Goal: Ask a question: Seek information or help from site administrators or community

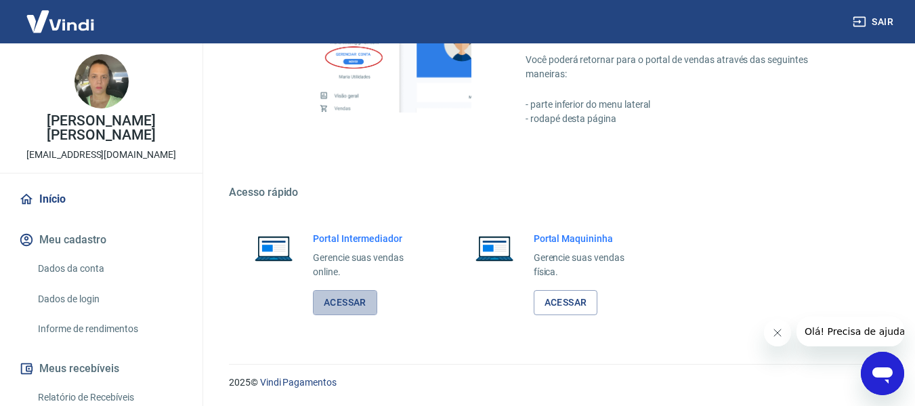
click at [335, 300] on link "Acessar" at bounding box center [345, 302] width 64 height 25
click at [337, 303] on link "Acessar" at bounding box center [345, 302] width 64 height 25
click at [359, 308] on link "Acessar" at bounding box center [345, 302] width 64 height 25
click at [345, 310] on link "Acessar" at bounding box center [345, 302] width 64 height 25
click at [368, 303] on link "Acessar" at bounding box center [345, 302] width 64 height 25
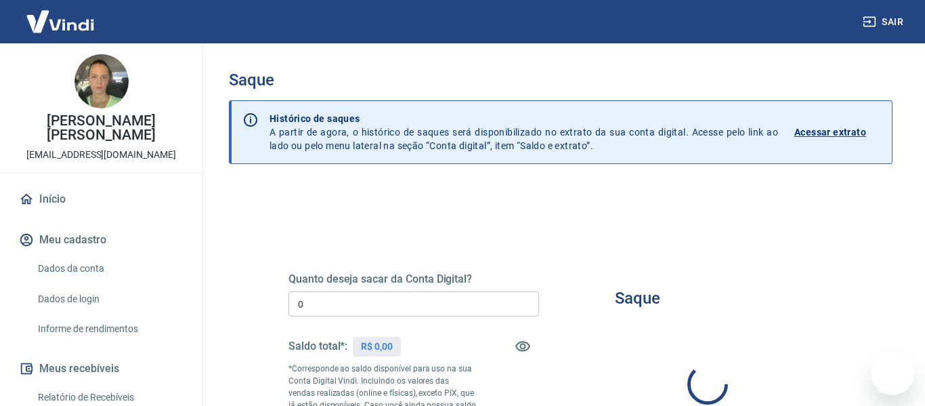
type input "R$ 0,00"
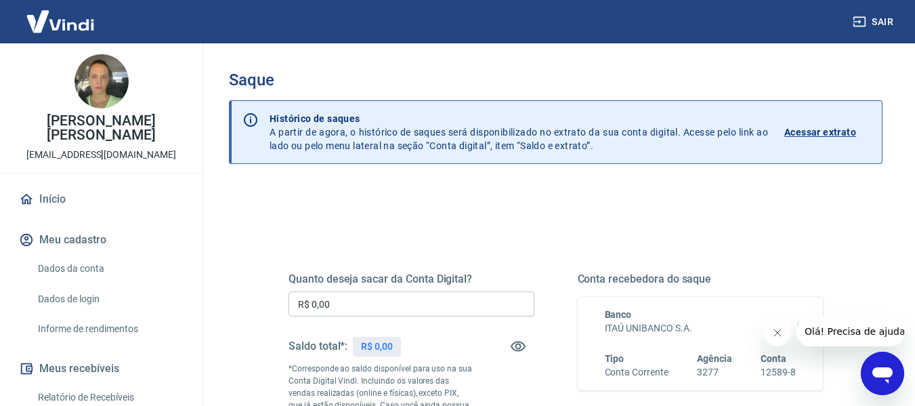
click at [776, 338] on button "Fechar mensagem da empresa" at bounding box center [776, 332] width 27 height 27
click at [812, 127] on p "Acessar extrato" at bounding box center [820, 132] width 72 height 14
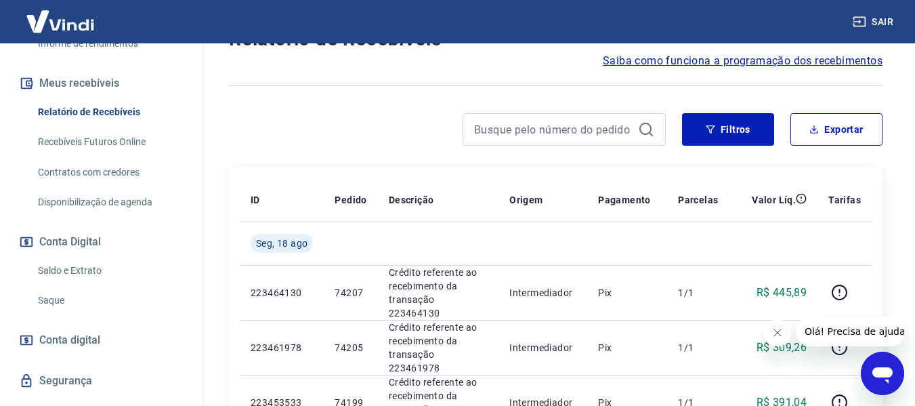
scroll to position [316, 0]
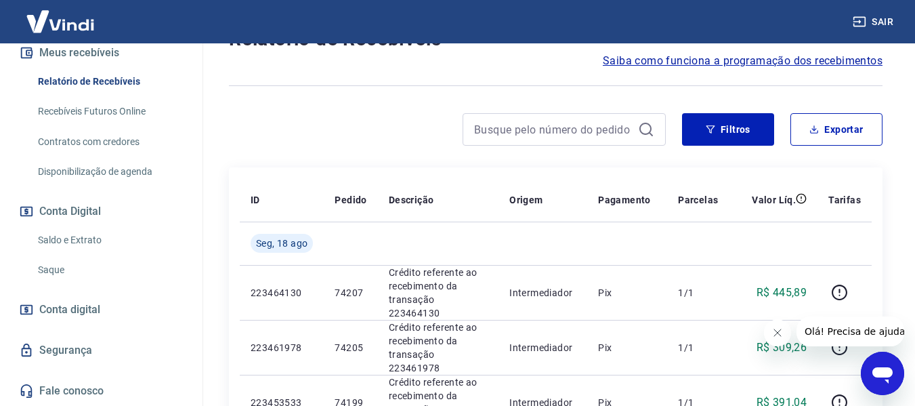
click at [62, 388] on link "Fale conosco" at bounding box center [101, 391] width 170 height 30
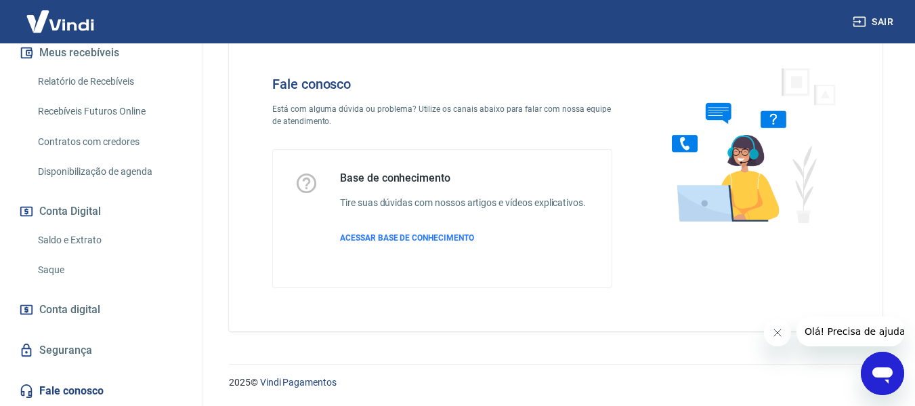
scroll to position [38, 0]
click at [400, 236] on span "ACESSAR BASE DE CONHECIMENTO" at bounding box center [407, 237] width 134 height 9
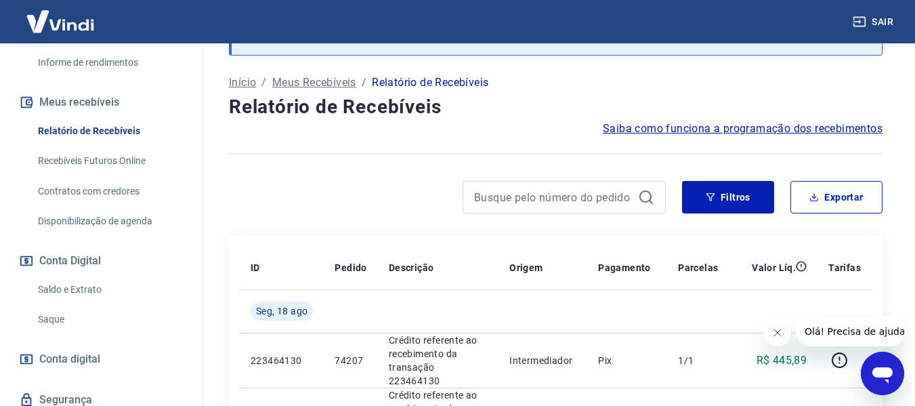
scroll to position [316, 0]
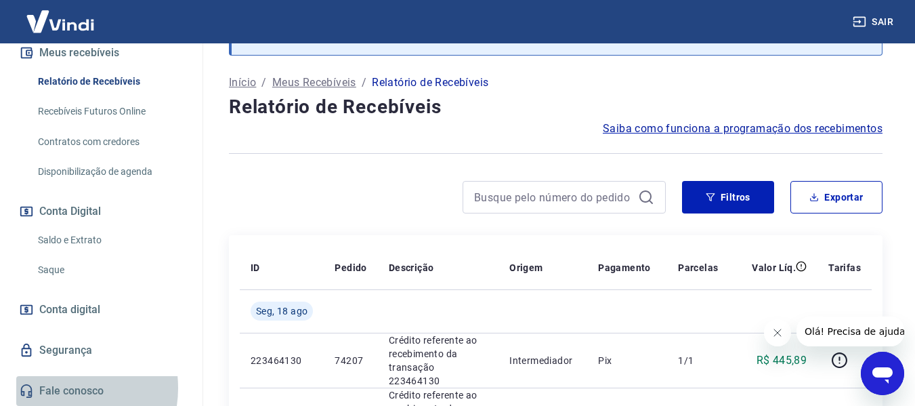
click at [62, 387] on link "Fale conosco" at bounding box center [101, 391] width 170 height 30
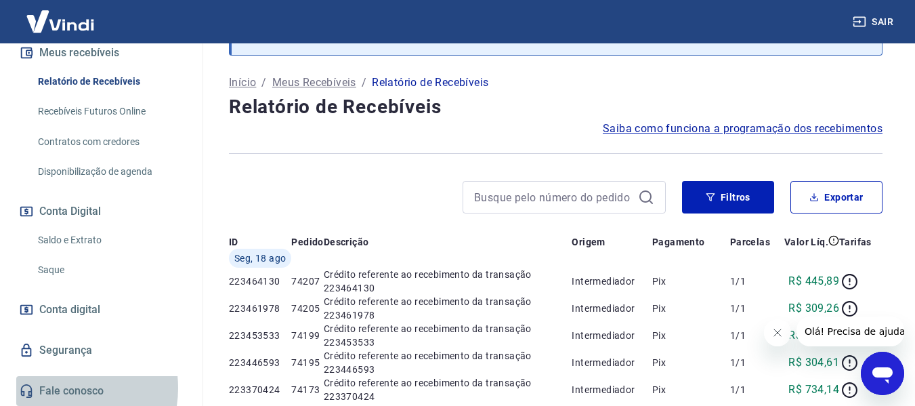
scroll to position [38, 0]
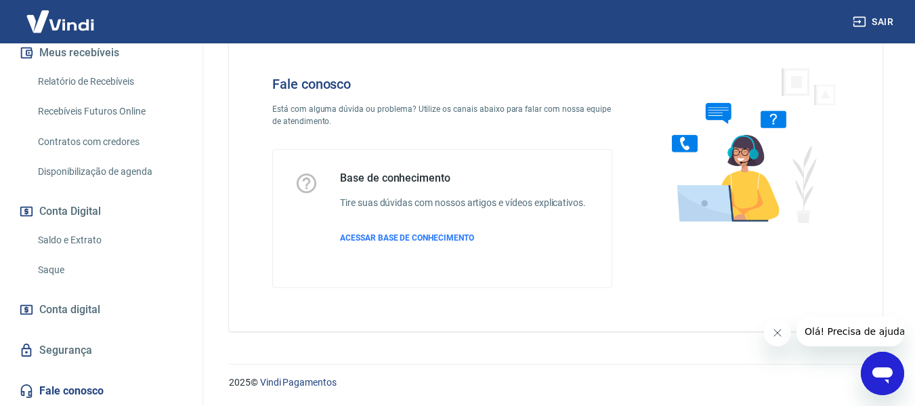
drag, startPoint x: 874, startPoint y: 366, endPoint x: 1734, endPoint y: 717, distance: 929.3
click at [874, 366] on icon "Abrir janela de mensagens" at bounding box center [882, 373] width 24 height 24
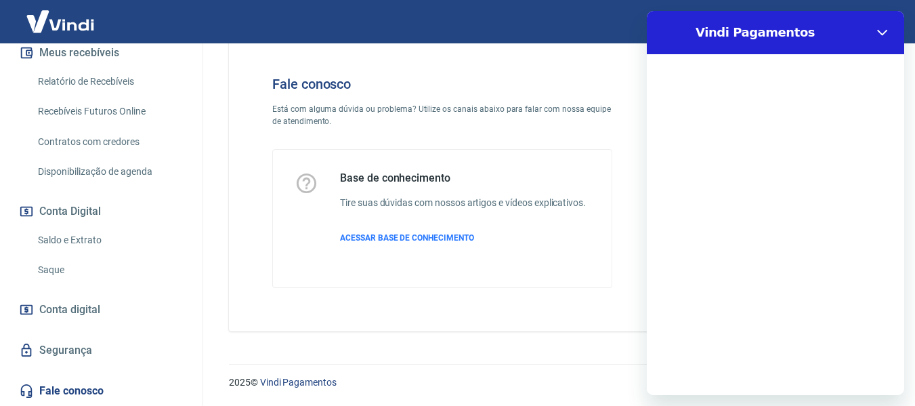
scroll to position [0, 0]
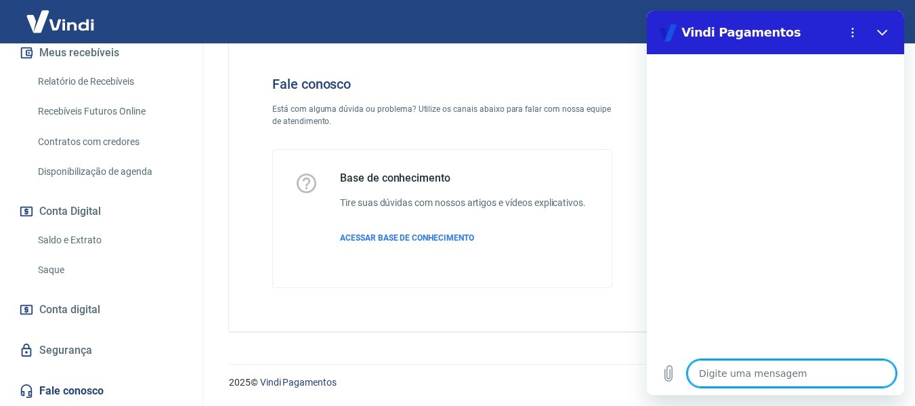
click at [759, 374] on textarea at bounding box center [792, 373] width 209 height 27
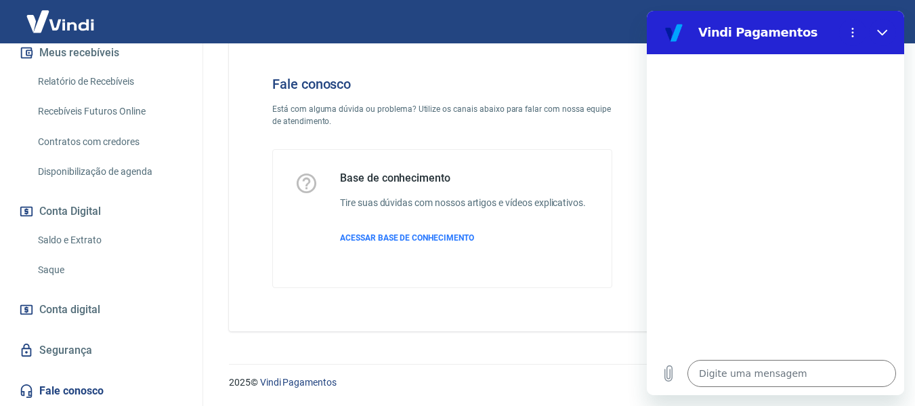
click at [793, 238] on div at bounding box center [775, 202] width 257 height 297
click at [737, 377] on textarea at bounding box center [792, 373] width 209 height 27
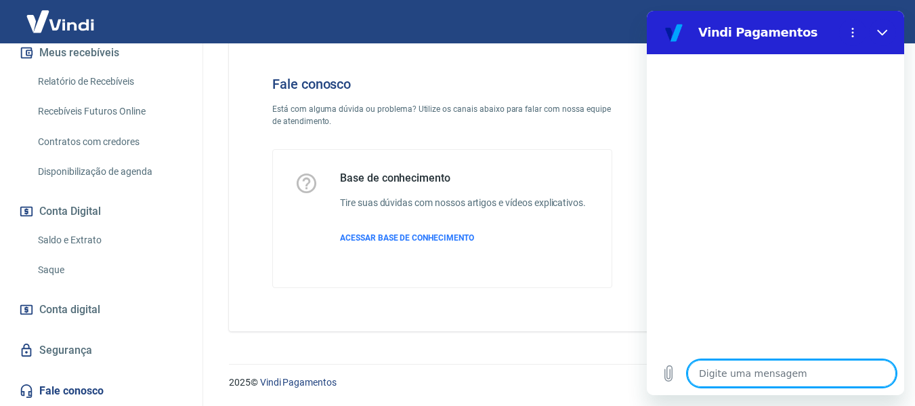
type textarea "f"
type textarea "x"
type textarea "fa"
type textarea "x"
type textarea "fal"
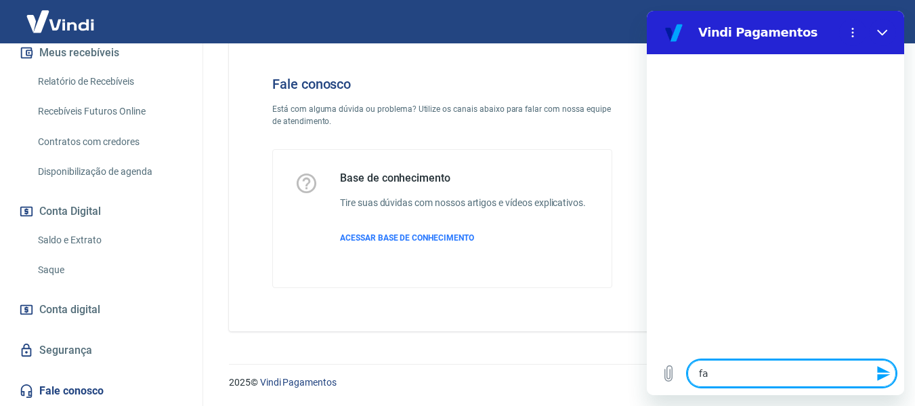
type textarea "x"
type textarea "fala"
type textarea "x"
type textarea "falar"
type textarea "x"
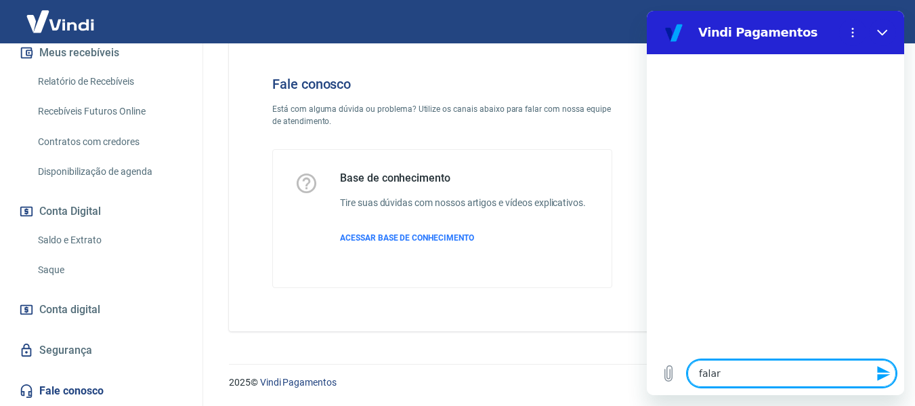
type textarea "falar"
type textarea "x"
type textarea "falar c"
type textarea "x"
type textarea "falar co"
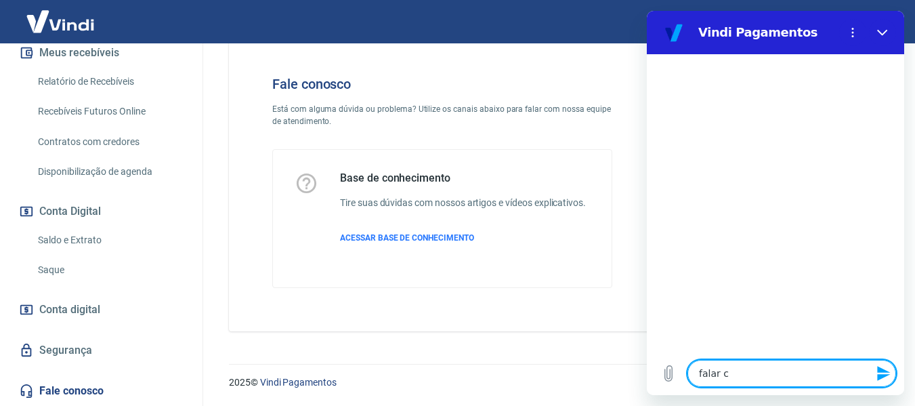
type textarea "x"
type textarea "falar com"
type textarea "x"
type textarea "falar com"
type textarea "x"
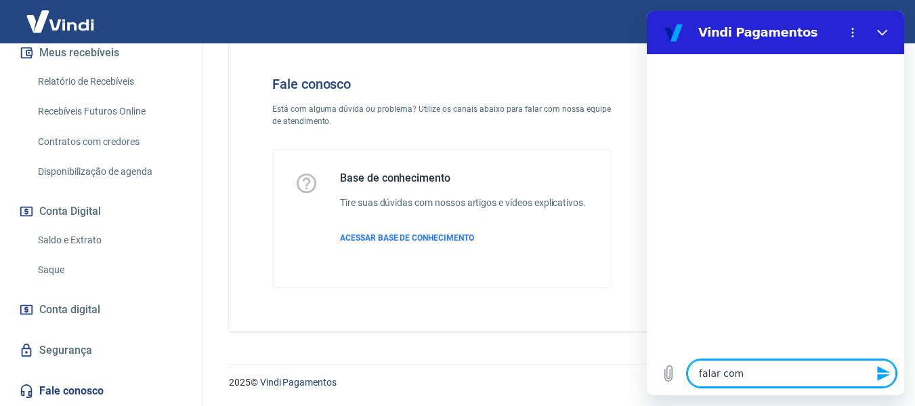
type textarea "falar com a"
type textarea "x"
type textarea "falar com as"
type textarea "x"
type textarea "falar com ass"
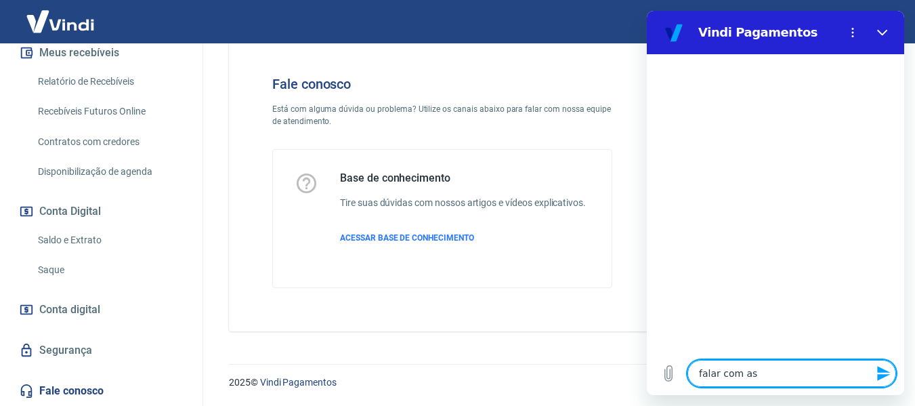
type textarea "x"
type textarea "falar com assi"
type textarea "x"
type textarea "falar com assis"
type textarea "x"
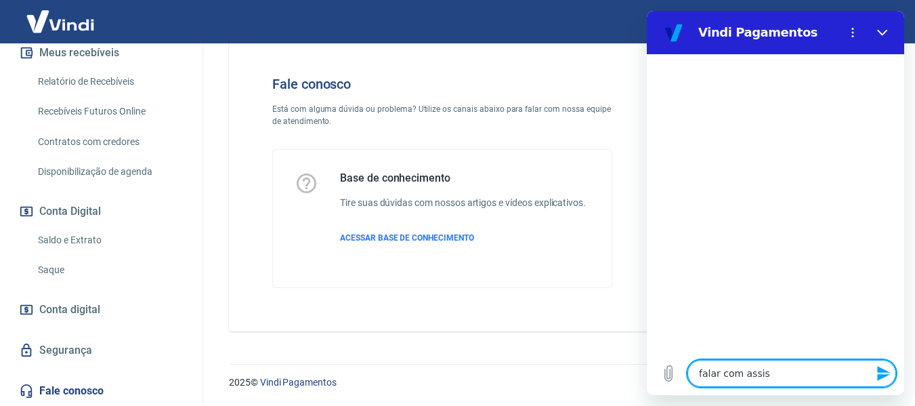
type textarea "falar com assist"
type textarea "x"
type textarea "falar com assiste"
type textarea "x"
type textarea "falar com assisten"
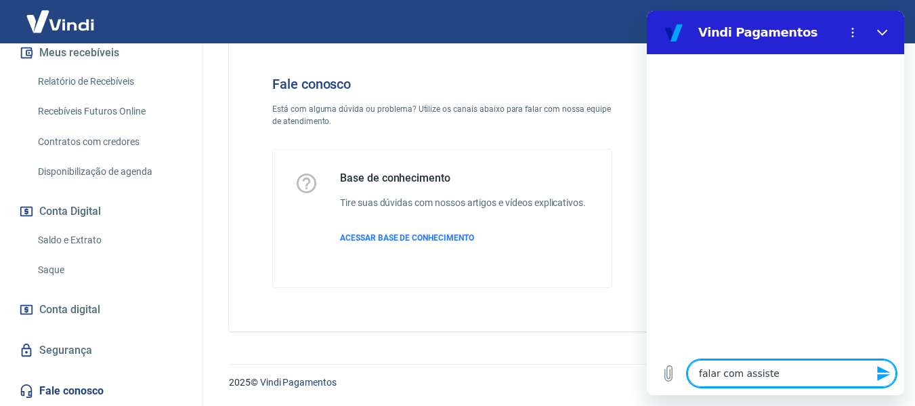
type textarea "x"
type textarea "falar com assistent"
type textarea "x"
type textarea "falar com assistente"
type textarea "x"
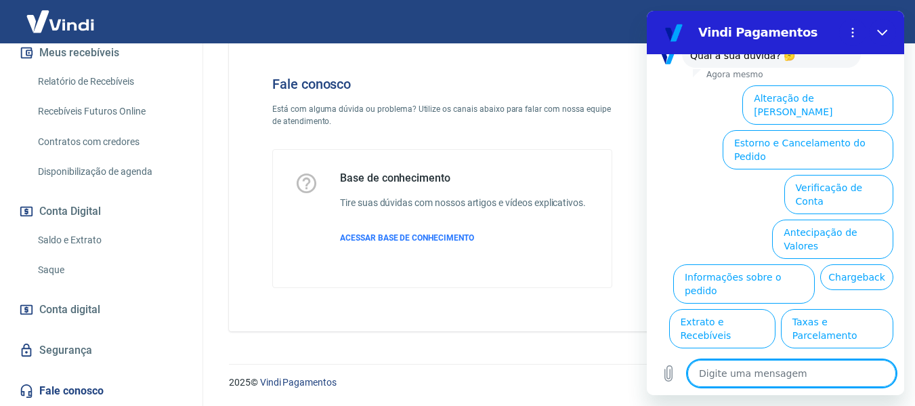
scroll to position [111, 0]
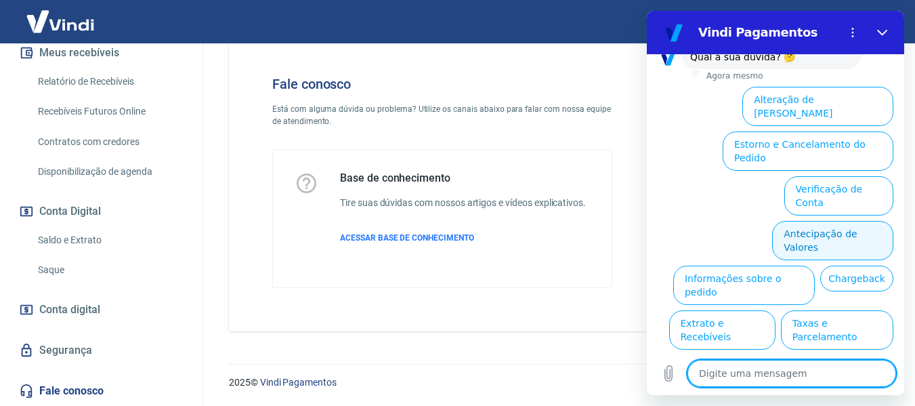
click at [838, 221] on button "Antecipação de Valores" at bounding box center [832, 240] width 121 height 39
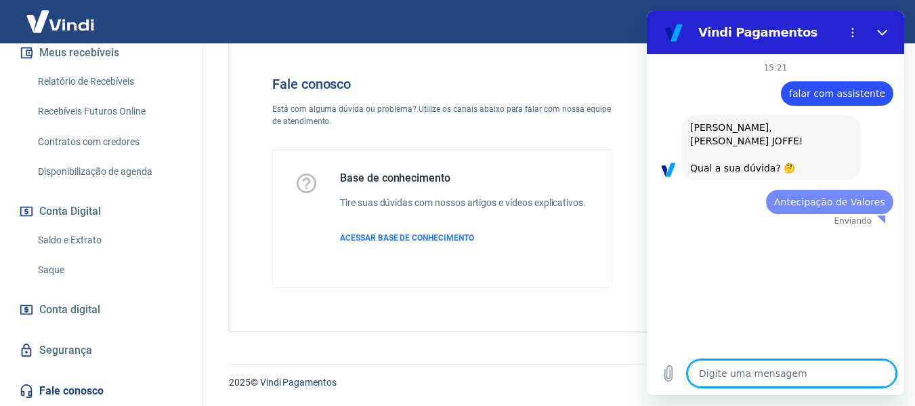
scroll to position [0, 0]
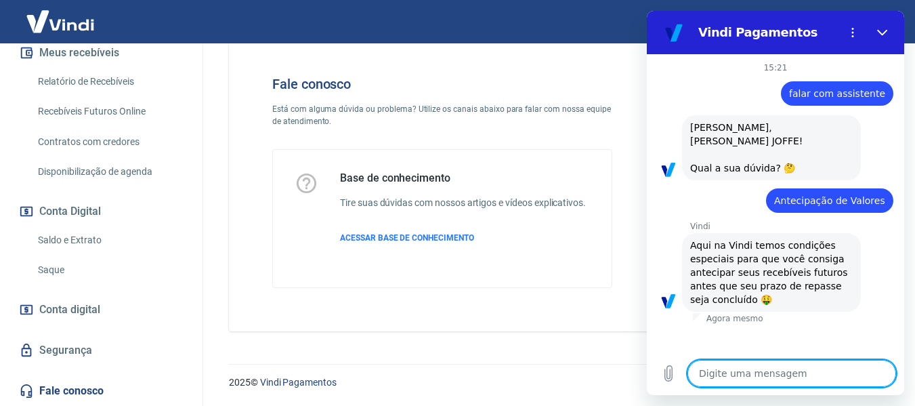
type textarea "x"
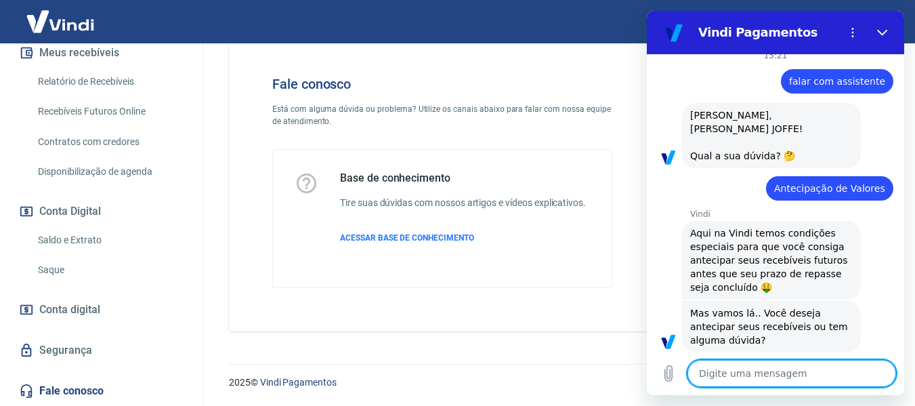
scroll to position [77, 0]
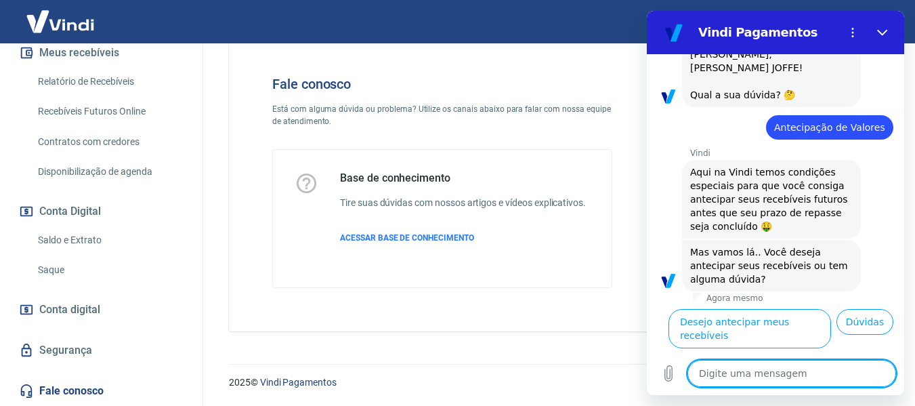
click at [781, 378] on textarea at bounding box center [792, 373] width 209 height 27
type textarea "f"
type textarea "x"
type textarea "fi"
type textarea "x"
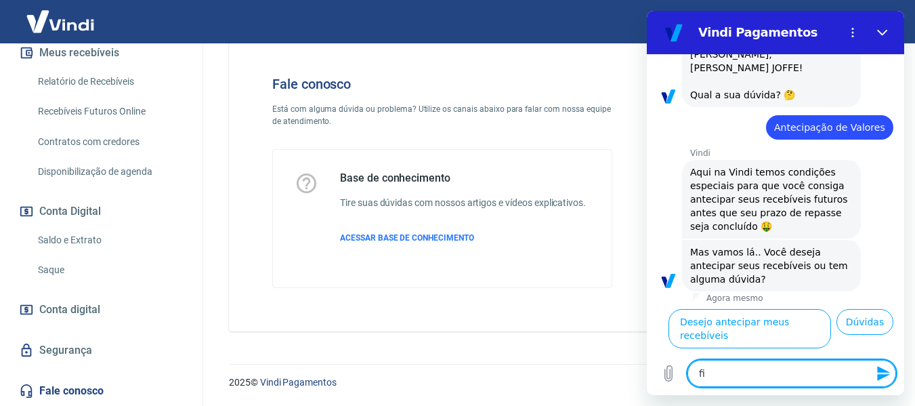
type textarea "fiz"
type textarea "x"
type textarea "fiz"
type textarea "x"
type textarea "fiz a"
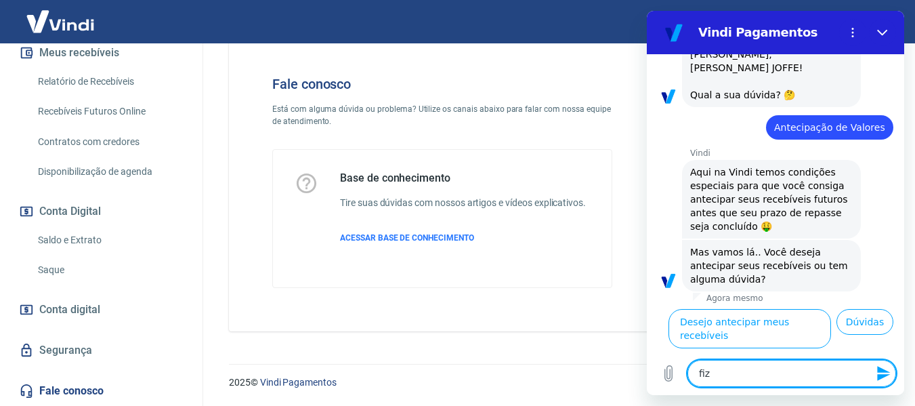
type textarea "x"
type textarea "fiz an"
type textarea "x"
type textarea "fiz ant"
type textarea "x"
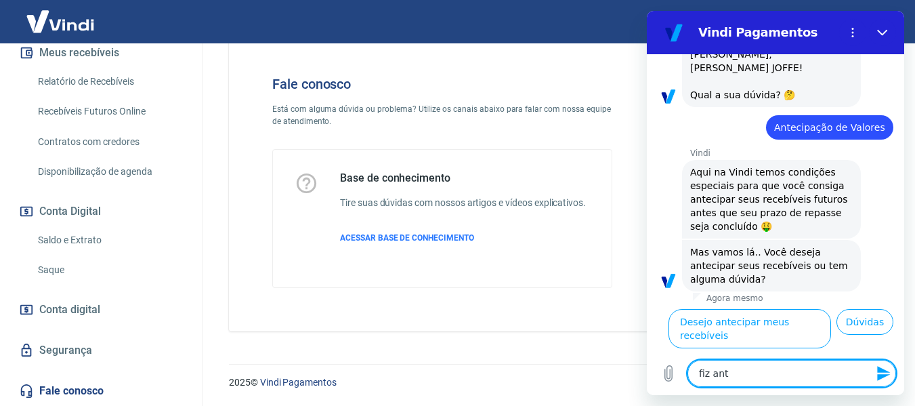
type textarea "fiz ante"
type textarea "x"
type textarea "fiz antec"
type textarea "x"
type textarea "fiz anteci"
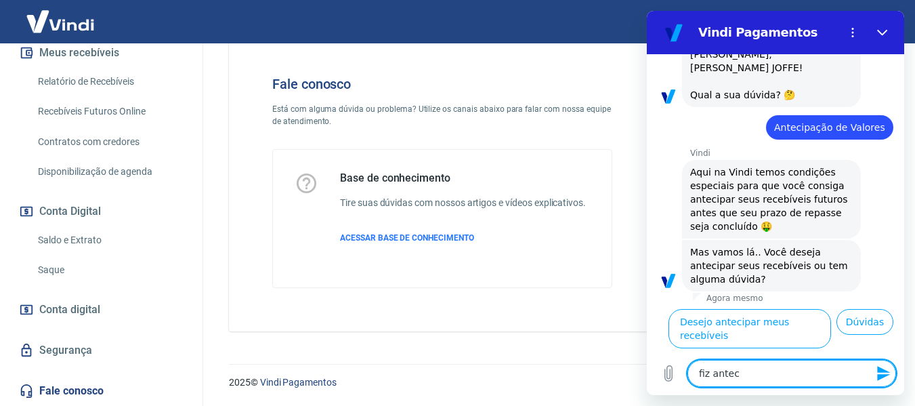
type textarea "x"
type textarea "fiz antecip"
type textarea "x"
type textarea "fiz antecipa"
type textarea "x"
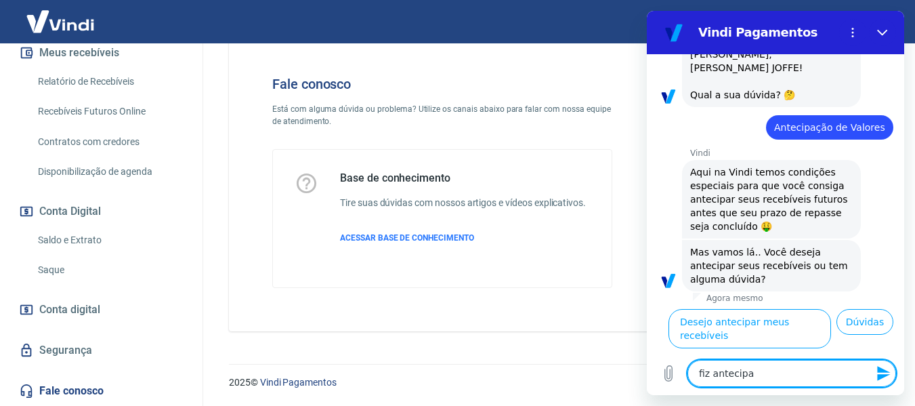
type textarea "fiz antecipaç"
type textarea "x"
type textarea "fiz antecipaçõ"
type textarea "x"
type textarea "fiz antecipaçõe"
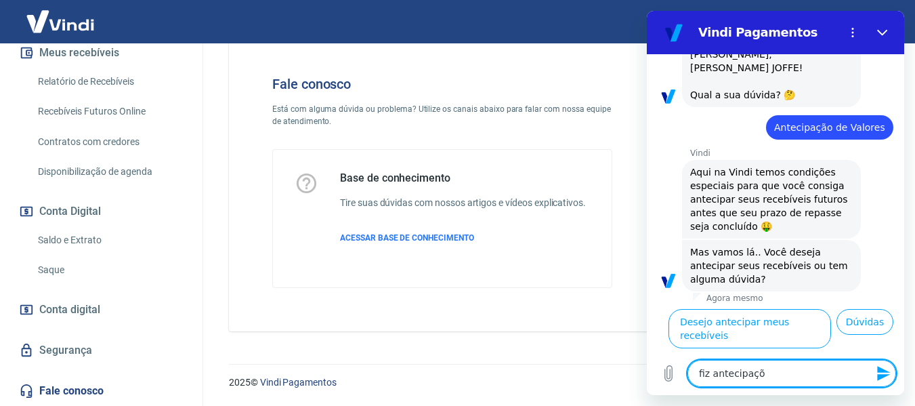
type textarea "x"
type textarea "fiz antecipações"
type textarea "x"
type textarea "fiz antecipações"
type textarea "x"
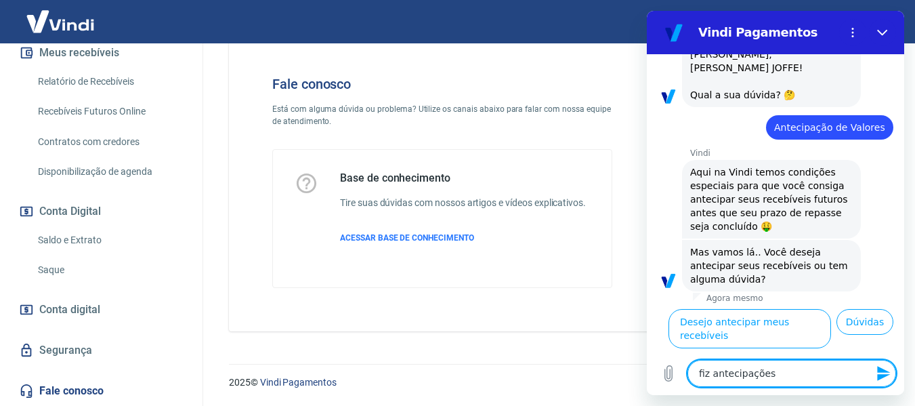
type textarea "fiz antecipações h"
type textarea "x"
type textarea "fiz antecipações ho"
type textarea "x"
type textarea "fiz antecipações hoj"
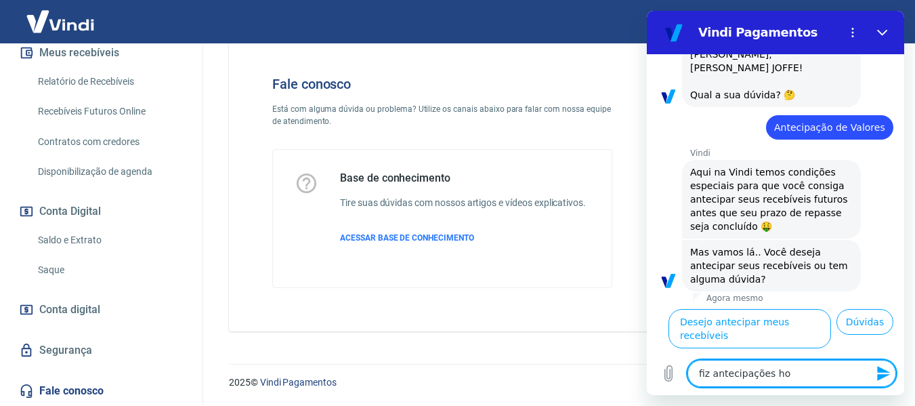
type textarea "x"
type textarea "fiz antecipações hoje"
type textarea "x"
type textarea "fiz antecipações hoje"
type textarea "x"
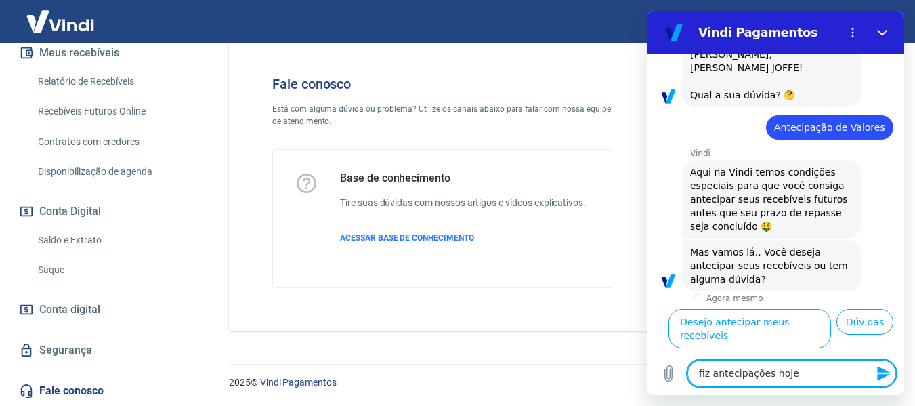
type textarea "fiz antecipações hoje p"
type textarea "x"
type textarea "fiz antecipações hoje pe"
type textarea "x"
type textarea "fiz antecipações hoje pel"
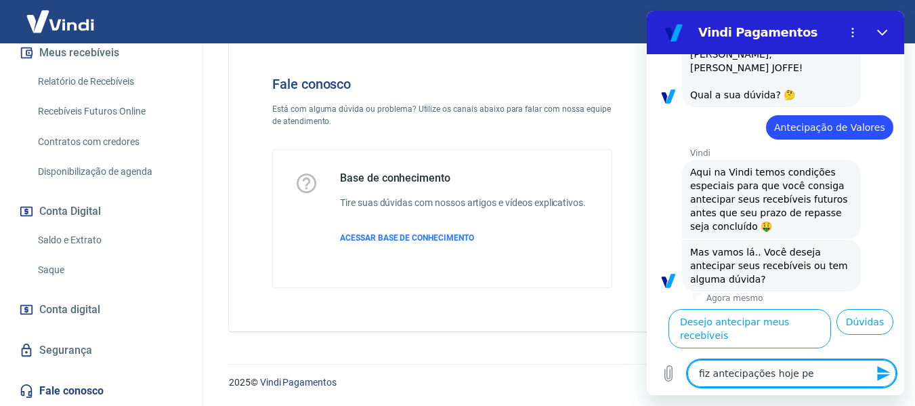
type textarea "x"
type textarea "fiz antecipações hoje pela"
type textarea "x"
type textarea "fiz antecipações hoje pela"
type textarea "x"
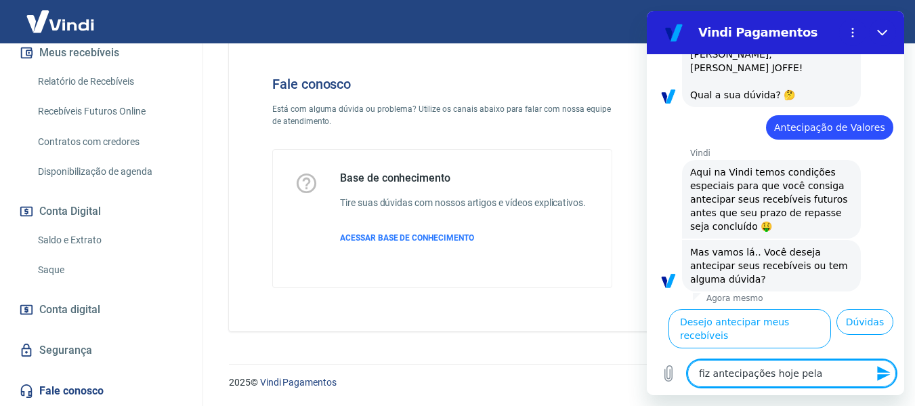
type textarea "fiz antecipações hoje pela m"
type textarea "x"
type textarea "fiz antecipações hoje pela ma"
type textarea "x"
type textarea "fiz antecipações hoje pela man"
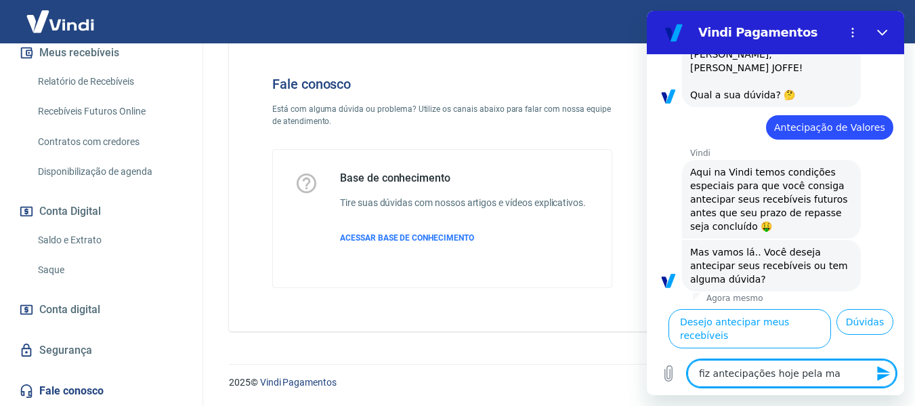
type textarea "x"
type textarea "fiz antecipações hoje pela manh"
type textarea "x"
type textarea "fiz antecipações hoje pela manha"
type textarea "x"
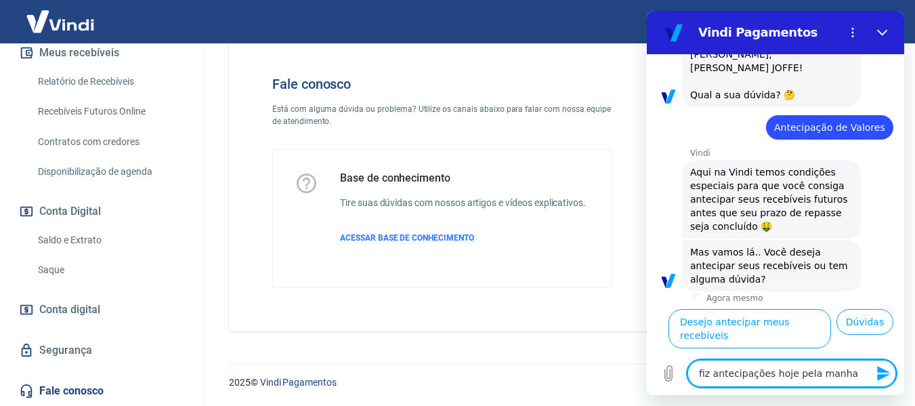
type textarea "fiz antecipações hoje pela manh"
type textarea "x"
type textarea "fiz antecipações hoje pela manhã"
type textarea "x"
type textarea "fiz antecipações hoje pela manhã"
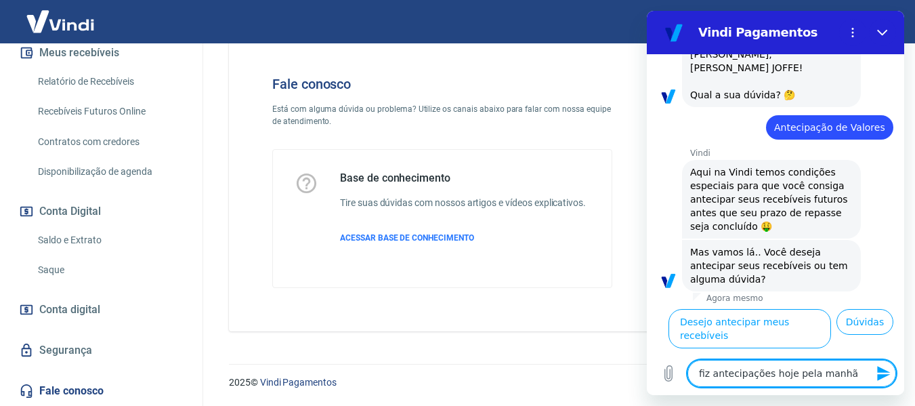
type textarea "x"
type textarea "fiz antecipações hoje pela manhã e"
type textarea "x"
type textarea "fiz antecipações hoje pela manhã e"
type textarea "x"
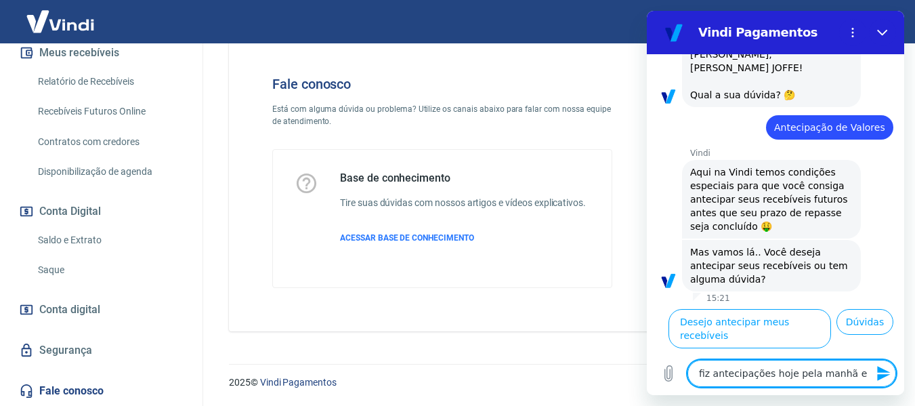
type textarea "fiz antecipações hoje pela manhã e v"
type textarea "x"
type textarea "fiz antecipações hoje pela manhã e vi"
type textarea "x"
type textarea "fiz antecipações hoje pela manhã e vi"
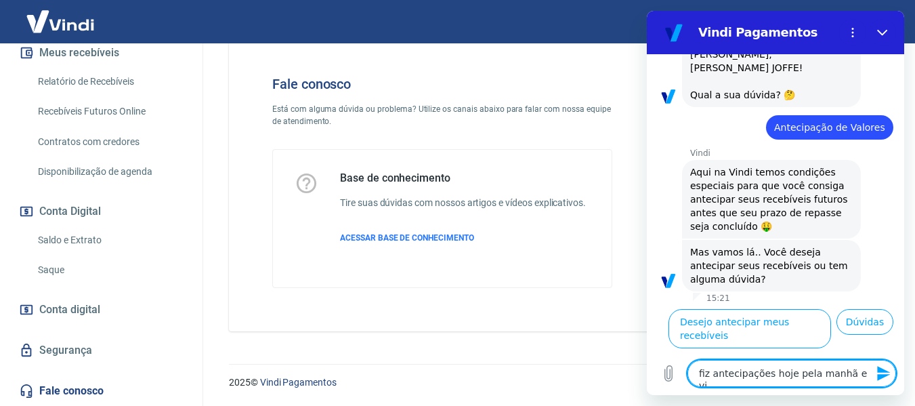
type textarea "x"
type textarea "fiz antecipações hoje pela manhã e vi q"
type textarea "x"
type textarea "fiz antecipações hoje pela manhã e vi qu"
type textarea "x"
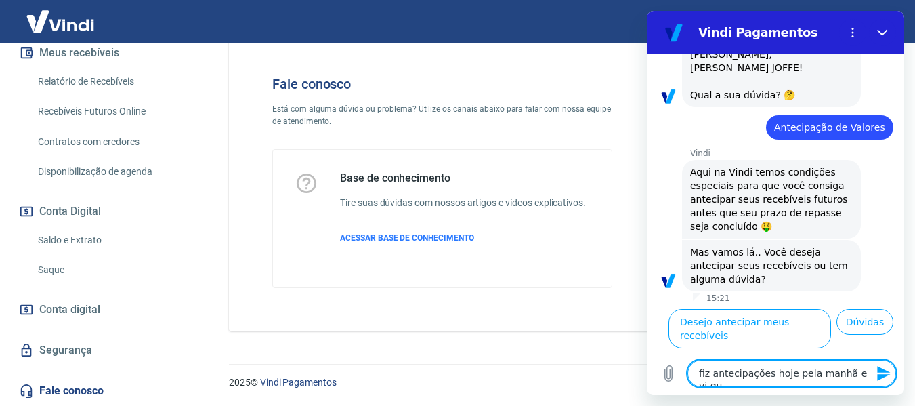
type textarea "fiz antecipações hoje pela manhã e vi que"
type textarea "x"
type textarea "fiz antecipações hoje pela manhã e vi que"
type textarea "x"
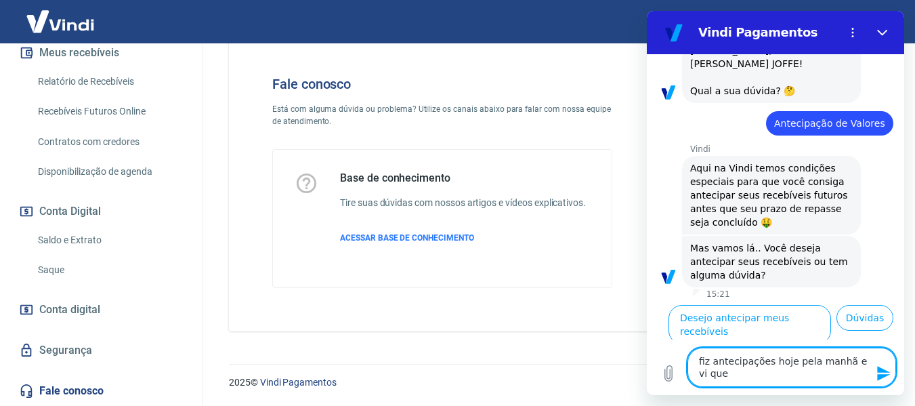
type textarea "fiz antecipações hoje pela manhã e vi que t"
type textarea "x"
type textarea "fiz antecipações hoje pela manhã e vi que ti"
type textarea "x"
type textarea "fiz antecipações hoje pela manhã e vi que tin"
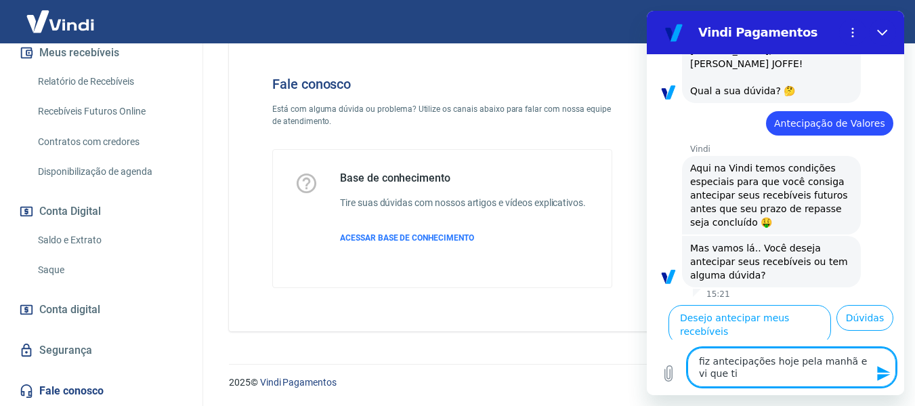
type textarea "x"
type textarea "fiz antecipações hoje pela manhã e vi que tinh"
type textarea "x"
type textarea "fiz antecipações hoje pela manhã e vi que tinha"
type textarea "x"
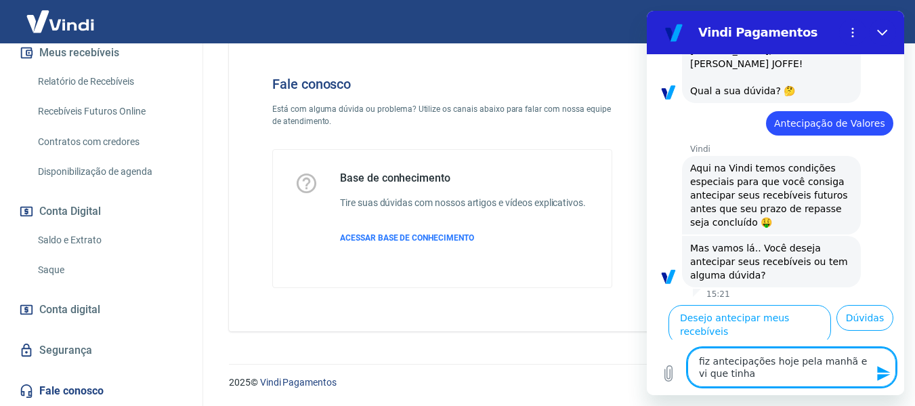
type textarea "fiz antecipações hoje pela manhã e vi que tinha"
type textarea "x"
type textarea "fiz antecipações hoje pela manhã e vi que tinha 0"
type textarea "x"
type textarea "fiz antecipações hoje pela manhã e vi que tinha 07"
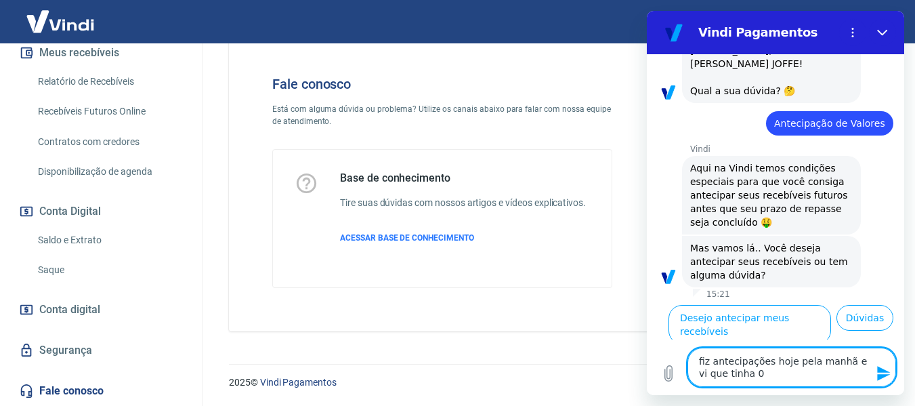
type textarea "x"
type textarea "fiz antecipações hoje pela manhã e vi que tinha 07"
type textarea "x"
type textarea "fiz antecipações hoje pela manhã e vi que tinha 07 b"
type textarea "x"
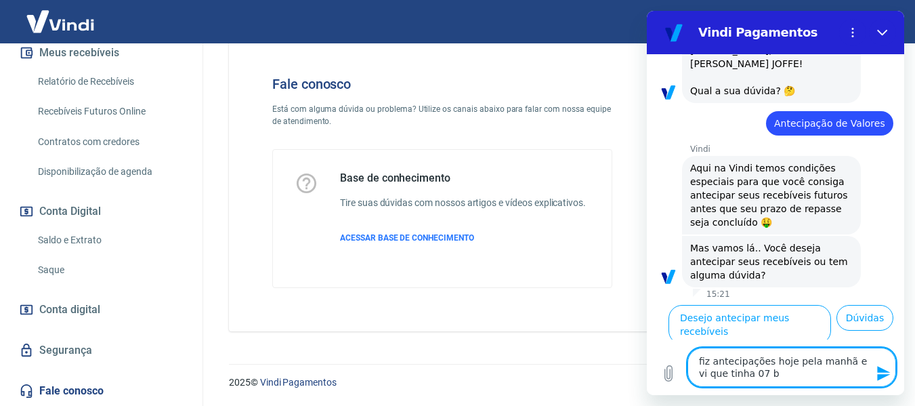
type textarea "fiz antecipações hoje pela manhã e vi que tinha 07 bo"
type textarea "x"
type textarea "fiz antecipações hoje pela manhã e vi que tinha 07 bol"
type textarea "x"
type textarea "fiz antecipações hoje pela manhã e vi que tinha 07 bole"
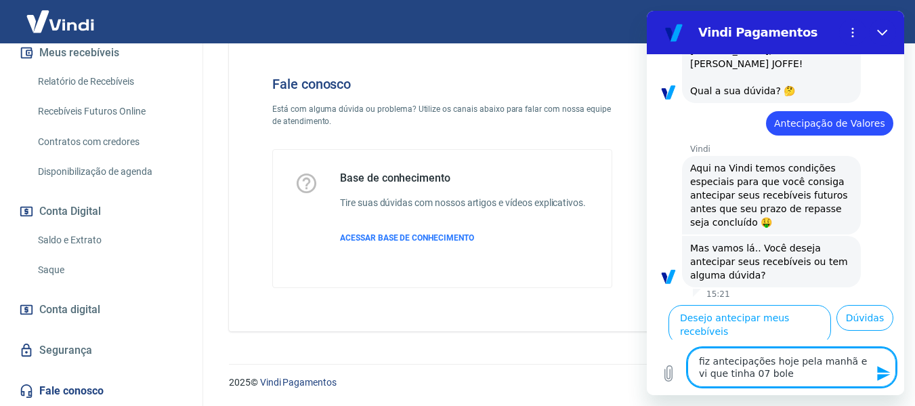
type textarea "x"
type textarea "fiz antecipações hoje pela manhã e vi que tinha 07 bolet"
type textarea "x"
type textarea "fiz antecipações hoje pela manhã e vi que tinha 07 boleto"
type textarea "x"
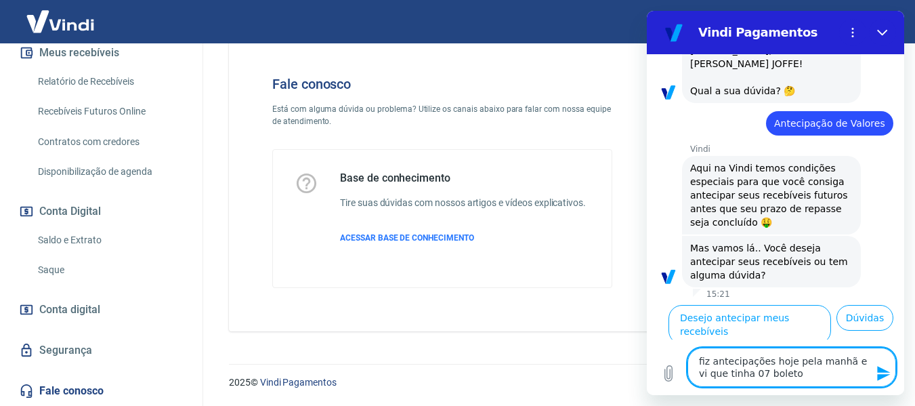
type textarea "fiz antecipações hoje pela manhã e vi que tinha 07 boletos"
type textarea "x"
type textarea "fiz antecipações hoje pela manhã e vi que tinha 07 boletos"
type textarea "x"
type textarea "fiz antecipações hoje pela manhã e vi que tinha 07 boletos a"
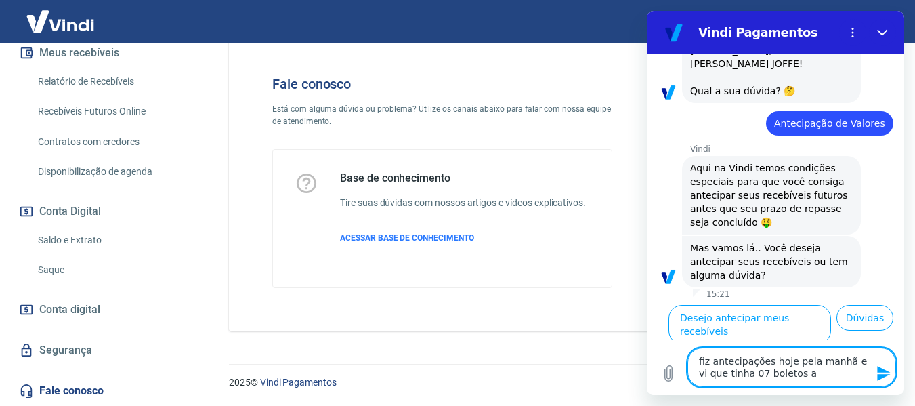
type textarea "x"
type textarea "fiz antecipações hoje pela manhã e vi que tinha 07 boletos"
type textarea "x"
type textarea "fiz antecipações hoje pela manhã e vi que tinha 07 boletos p"
type textarea "x"
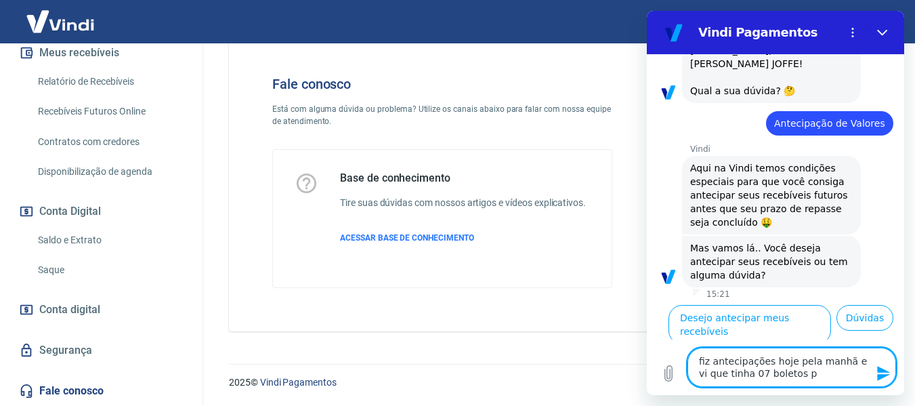
type textarea "fiz antecipações hoje pela manhã e vi que tinha 07 boletos pa"
type textarea "x"
type textarea "fiz antecipações hoje pela manhã e vi que tinha 07 boletos par"
type textarea "x"
type textarea "fiz antecipações hoje pela manhã e vi que tinha 07 boletos para"
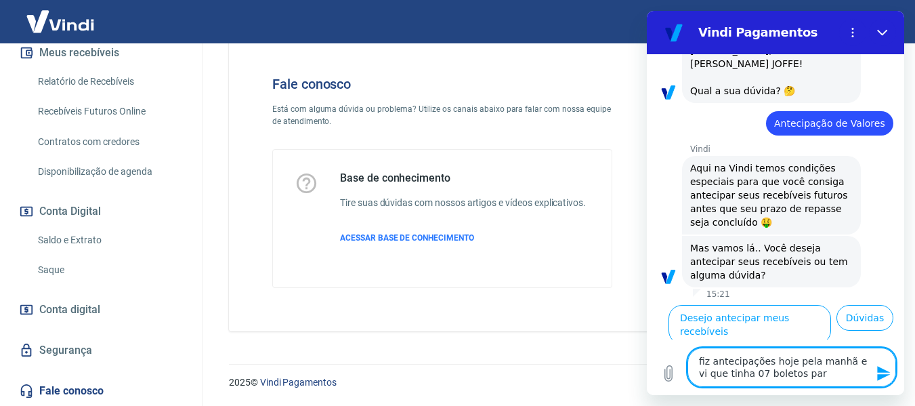
type textarea "x"
type textarea "fiz antecipações hoje pela manhã e vi que tinha 07 boletos para"
type textarea "x"
type textarea "fiz antecipações hoje pela manhã e vi que tinha 07 boletos para i"
type textarea "x"
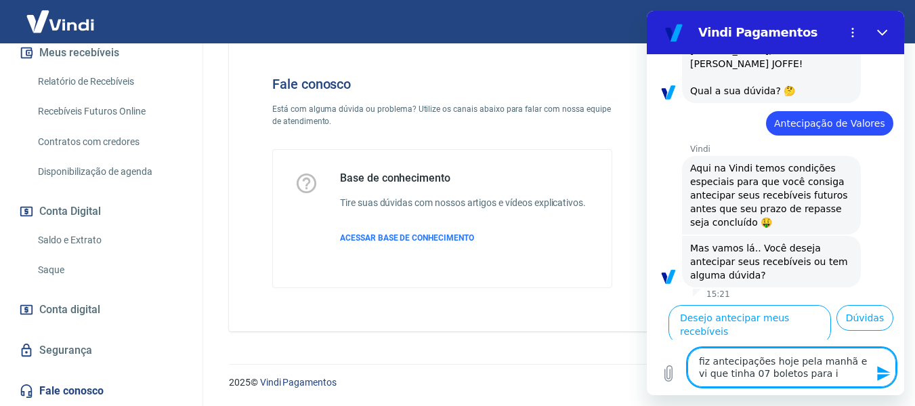
type textarea "fiz antecipações hoje pela manhã e vi que tinha 07 boletos para ir"
type textarea "x"
type textarea "fiz antecipações hoje pela manhã e vi que tinha 07 boletos para ir"
type textarea "x"
type textarea "fiz antecipações hoje pela manhã e vi que tinha 07 boletos para ir"
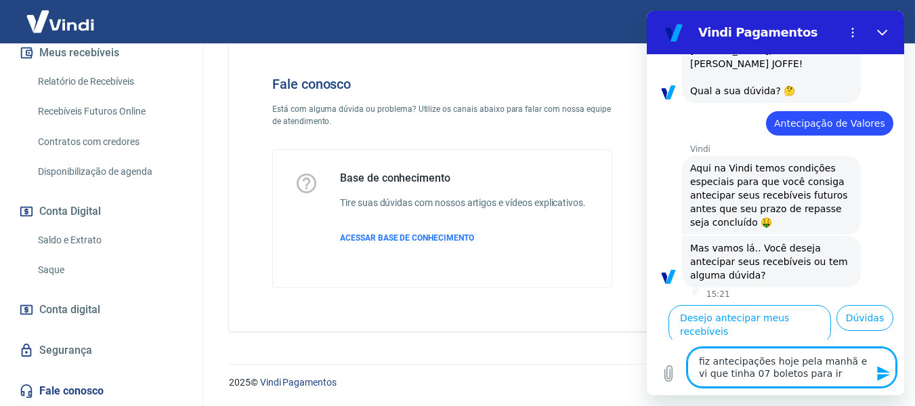
type textarea "x"
type textarea "fiz antecipações hoje pela manhã e vi que tinha 07 boletos para i"
type textarea "x"
type textarea "fiz antecipações hoje pela manhã e vi que tinha 07 boletos para"
type textarea "x"
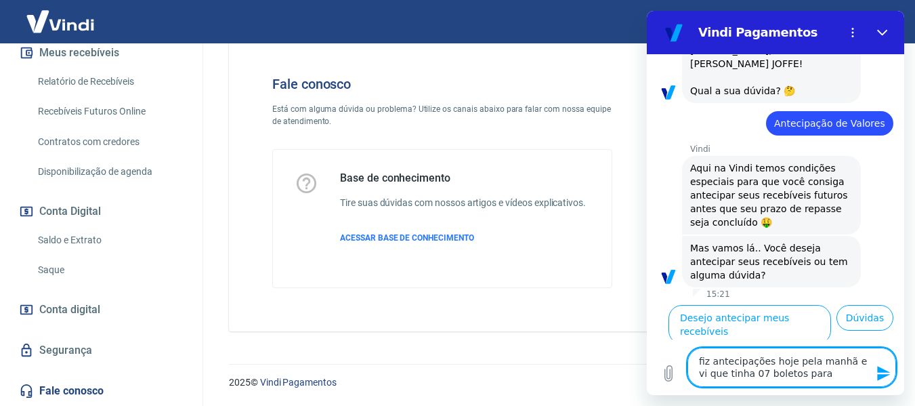
type textarea "fiz antecipações hoje pela manhã e vi que tinha 07 boletos para"
type textarea "x"
type textarea "fiz antecipações hoje pela manhã e vi que tinha 07 boletos par"
type textarea "x"
type textarea "fiz antecipações hoje pela manhã e vi que tinha 07 boletos pa"
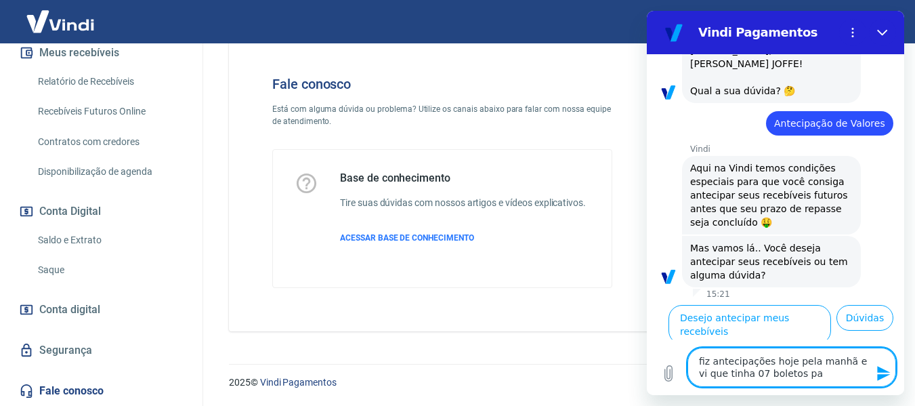
type textarea "x"
type textarea "fiz antecipações hoje pela manhã e vi que tinha 07 boletos p"
type textarea "x"
type textarea "fiz antecipações hoje pela manhã e vi que tinha 07 boletos"
type textarea "x"
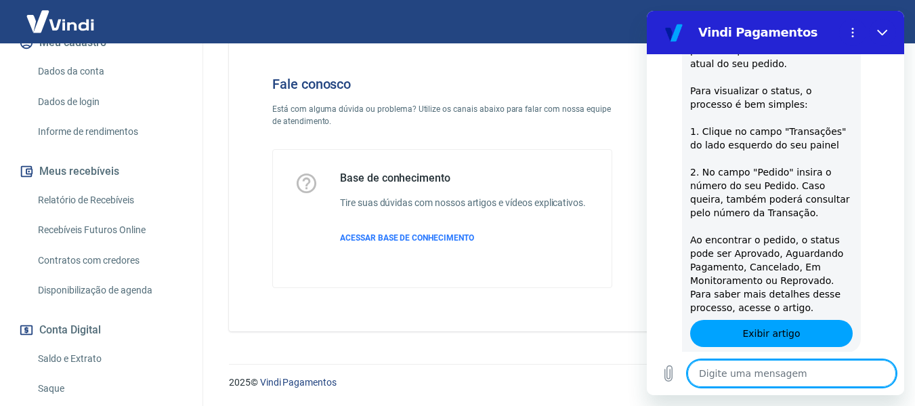
scroll to position [0, 0]
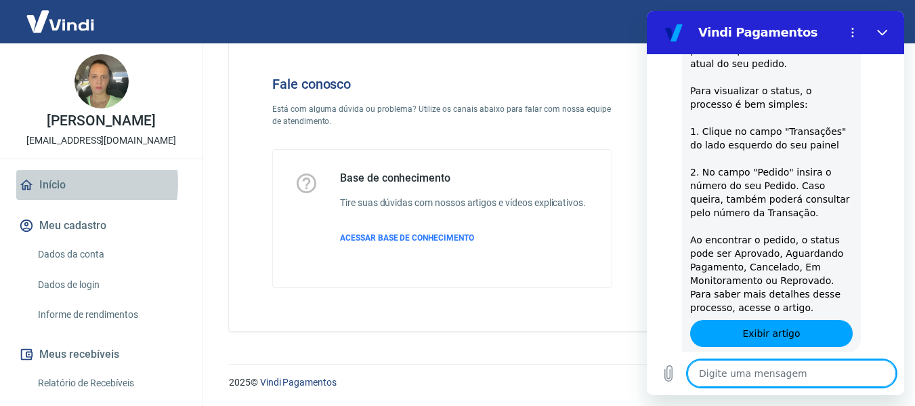
click at [55, 198] on link "Início" at bounding box center [101, 185] width 170 height 30
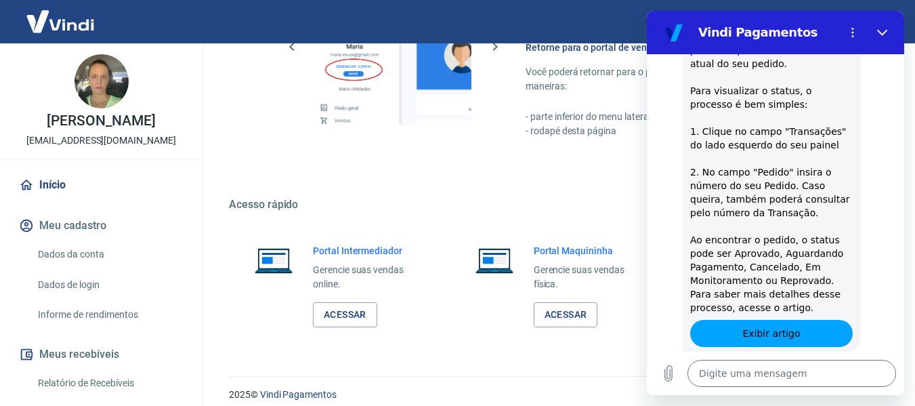
scroll to position [706, 0]
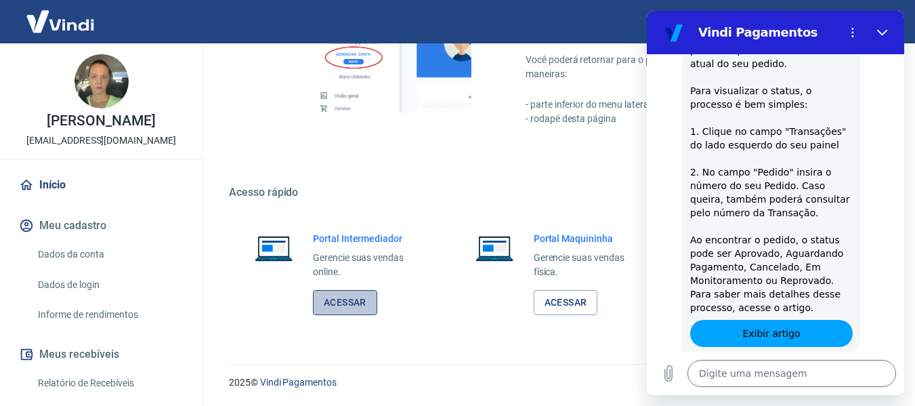
click at [343, 303] on link "Acessar" at bounding box center [345, 302] width 64 height 25
